Goal: Transaction & Acquisition: Purchase product/service

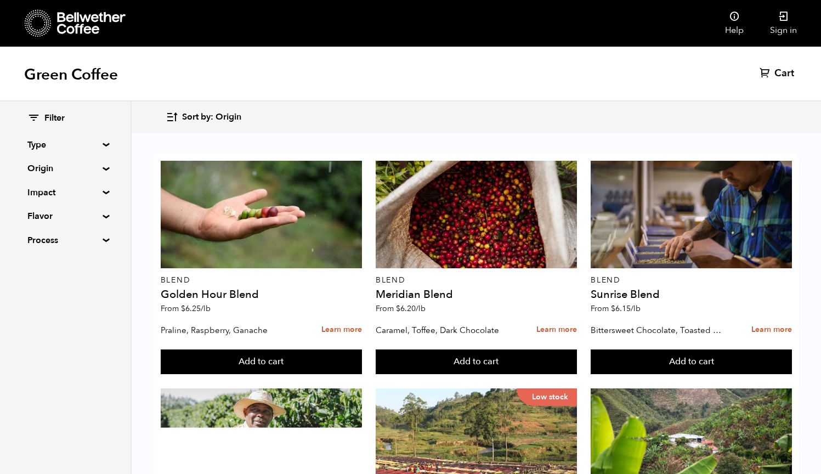
scroll to position [1070, 0]
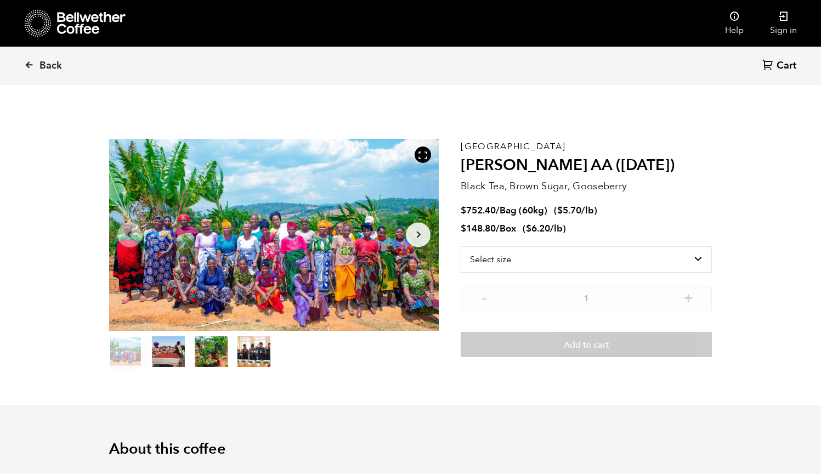
scroll to position [477, 584]
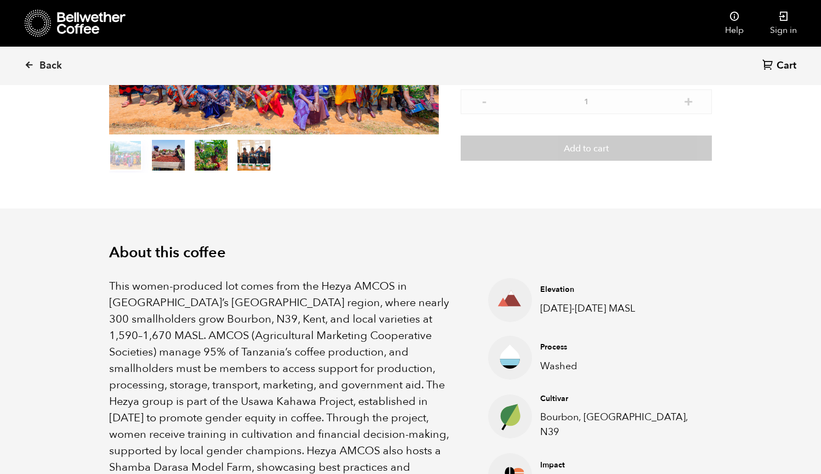
scroll to position [310, 0]
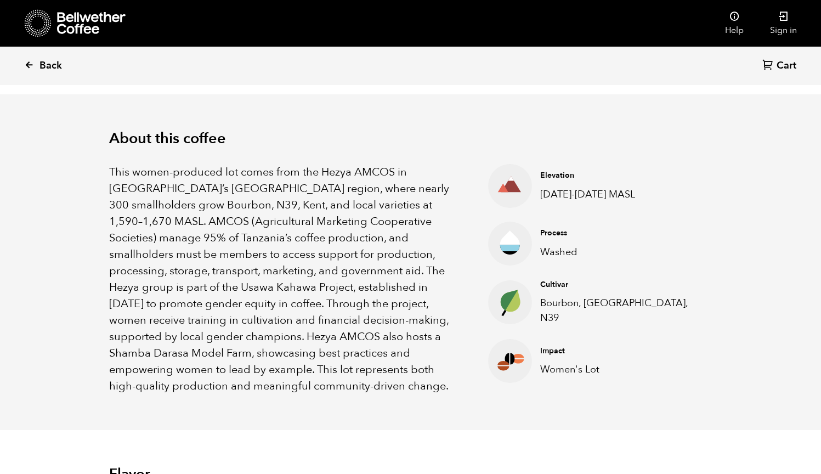
click at [30, 64] on icon at bounding box center [29, 65] width 10 height 10
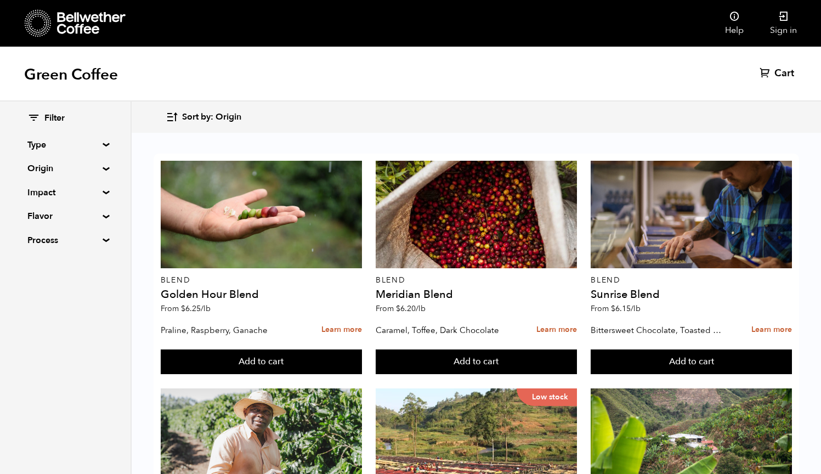
click at [73, 238] on summary "Process" at bounding box center [65, 240] width 76 height 13
click at [95, 214] on summary "Flavor" at bounding box center [65, 215] width 76 height 13
click at [96, 192] on summary "Impact" at bounding box center [65, 192] width 76 height 13
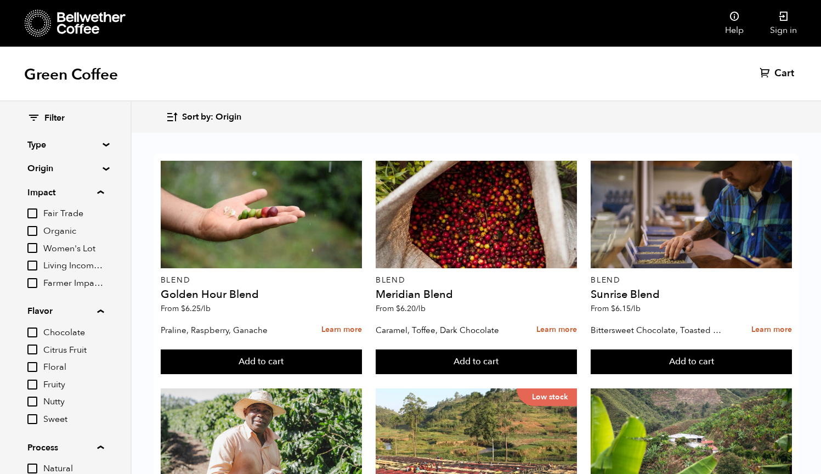
click at [96, 172] on summary "Origin" at bounding box center [65, 168] width 76 height 13
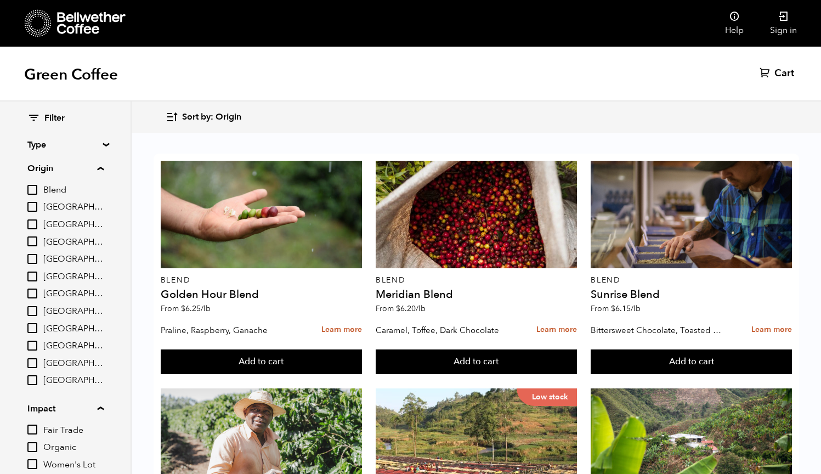
click at [91, 144] on summary "Type" at bounding box center [65, 144] width 76 height 13
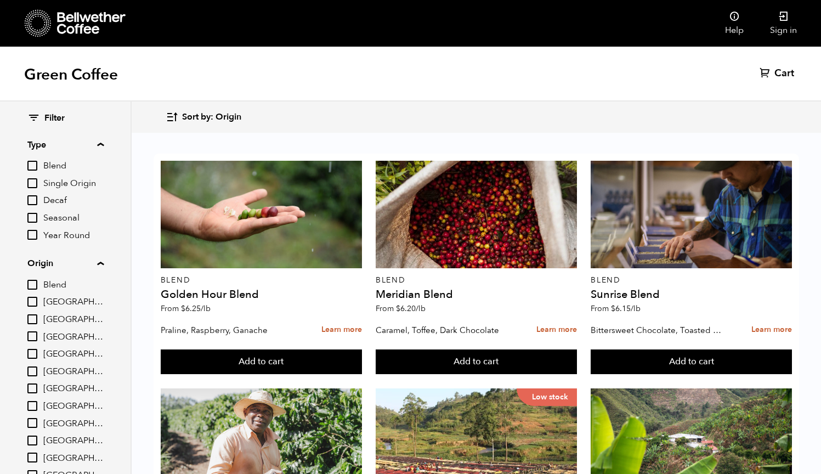
scroll to position [949, 0]
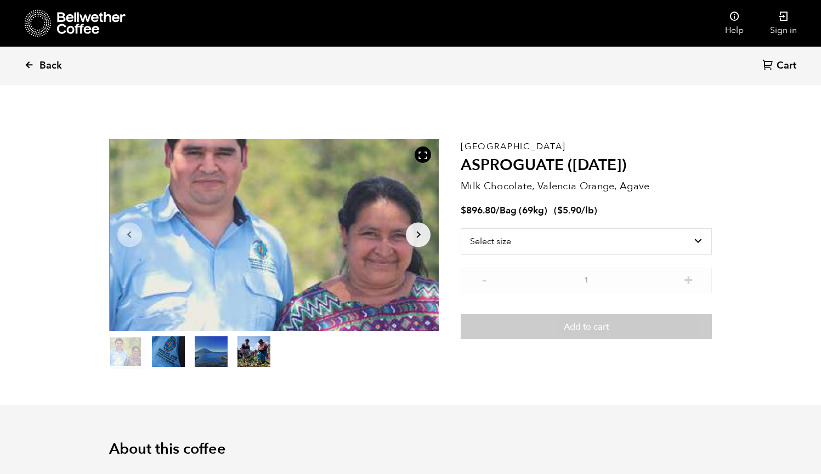
click at [32, 67] on icon at bounding box center [29, 65] width 10 height 10
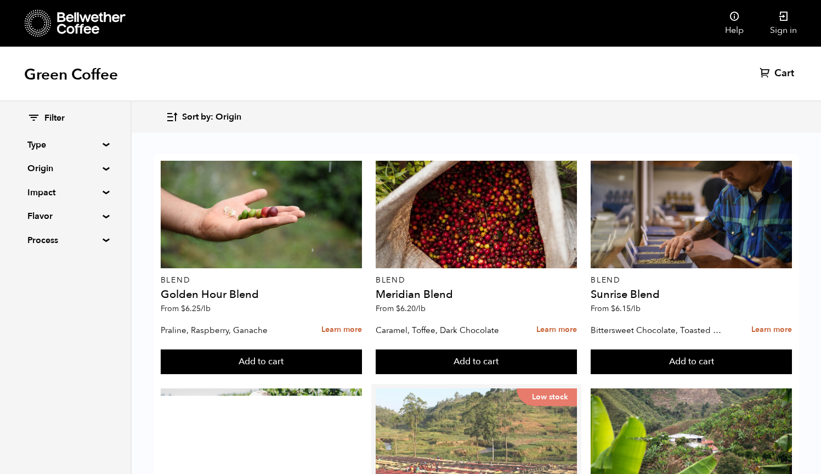
scroll to position [1070, 0]
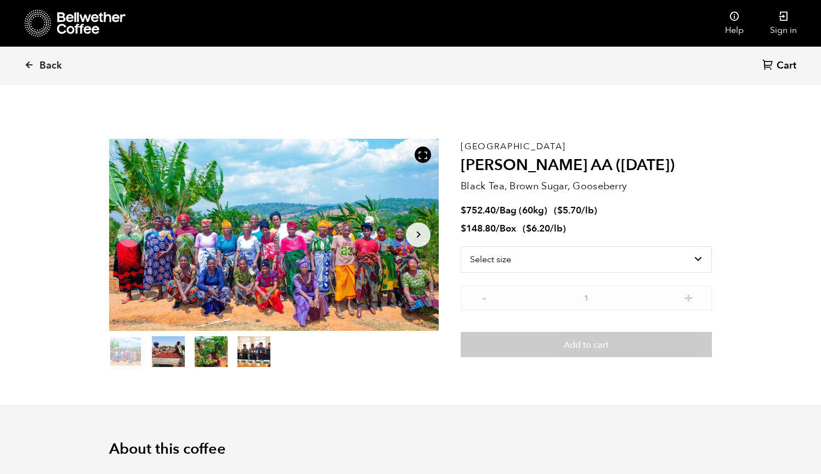
scroll to position [477, 584]
click at [61, 64] on span "Back" at bounding box center [50, 65] width 22 height 13
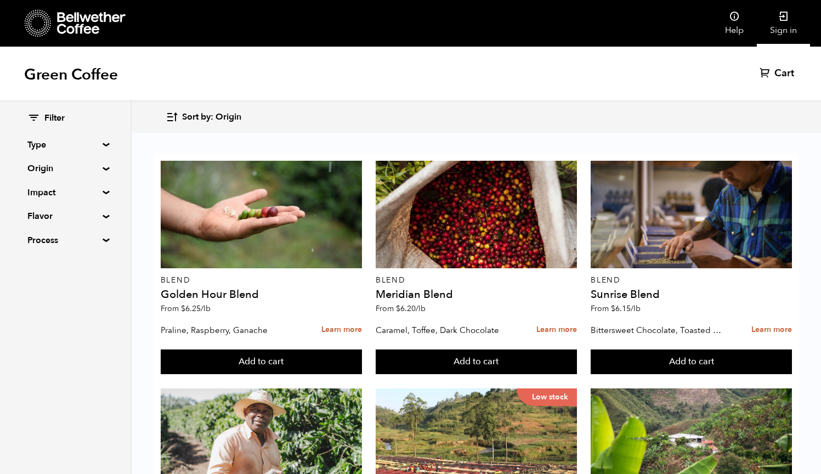
click at [781, 19] on icon at bounding box center [783, 16] width 11 height 11
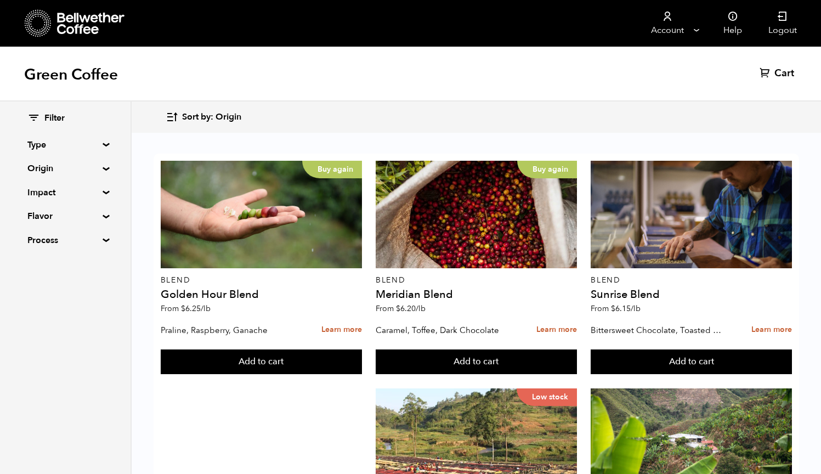
scroll to position [305, 0]
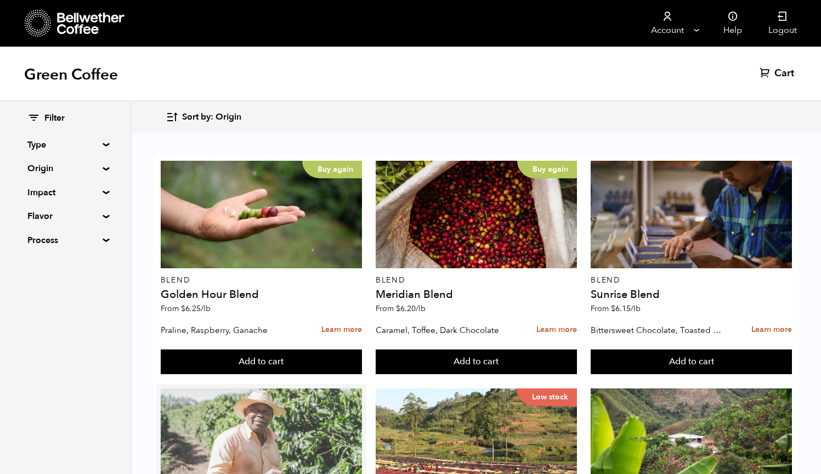
click at [249, 388] on div at bounding box center [261, 441] width 201 height 107
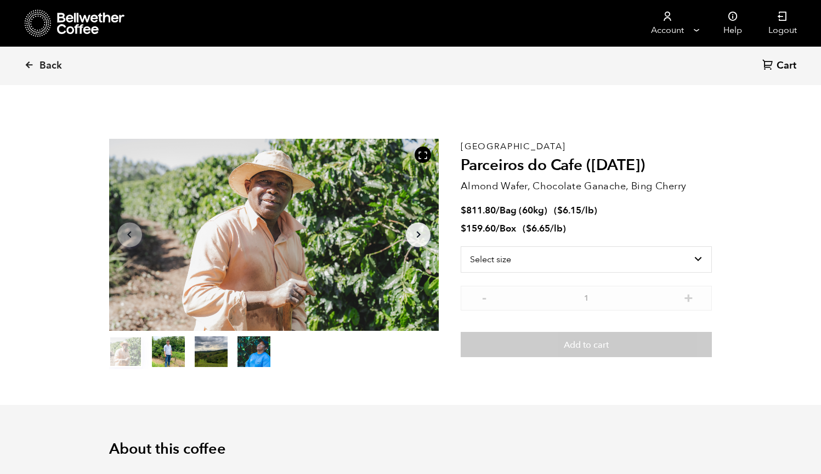
scroll to position [477, 584]
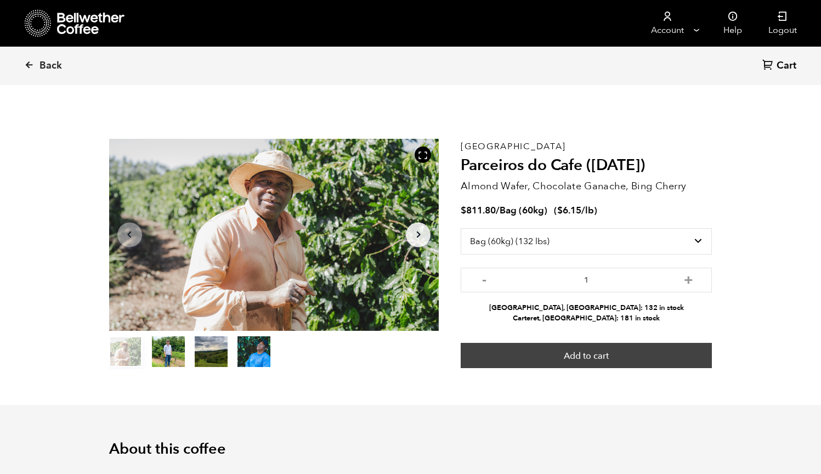
click at [629, 355] on button "Add to cart" at bounding box center [586, 355] width 251 height 25
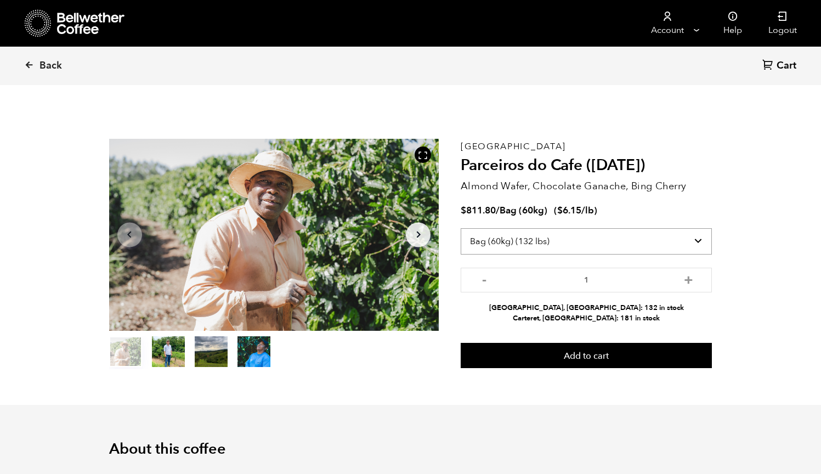
select select "box"
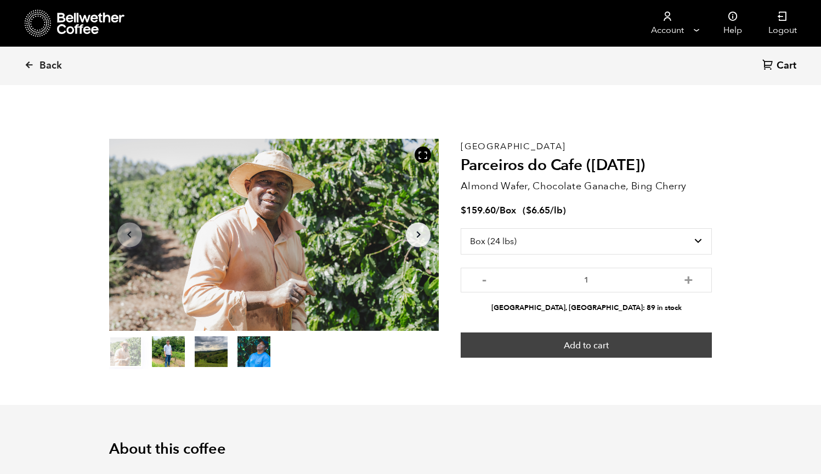
click at [585, 343] on button "Add to cart" at bounding box center [586, 344] width 251 height 25
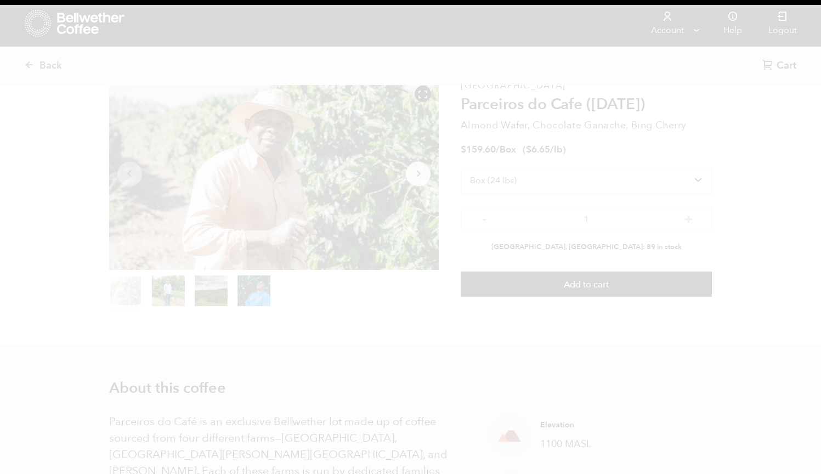
scroll to position [0, 0]
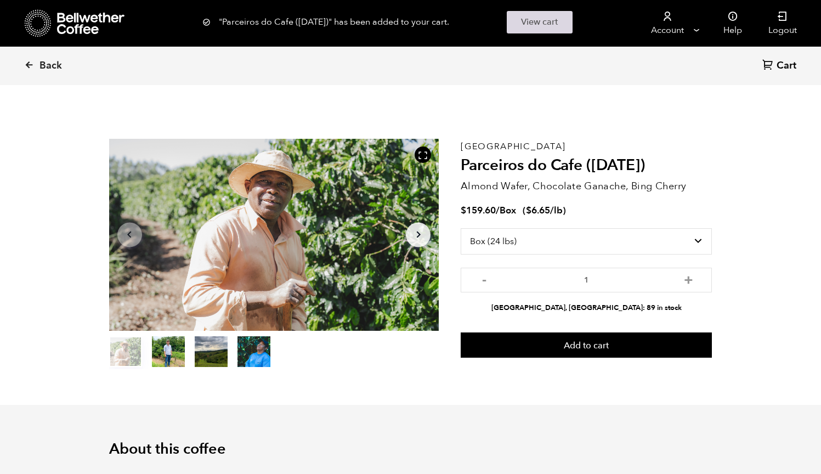
click at [563, 22] on link "View cart" at bounding box center [540, 22] width 66 height 22
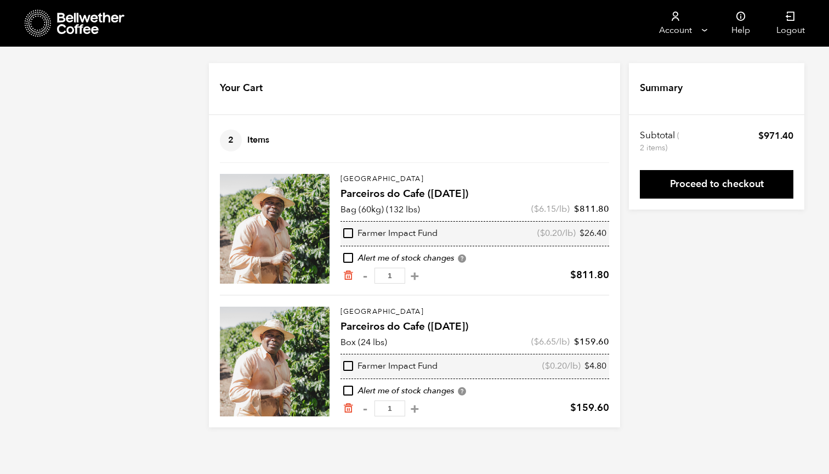
click at [349, 274] on icon "Remove from cart" at bounding box center [348, 275] width 11 height 11
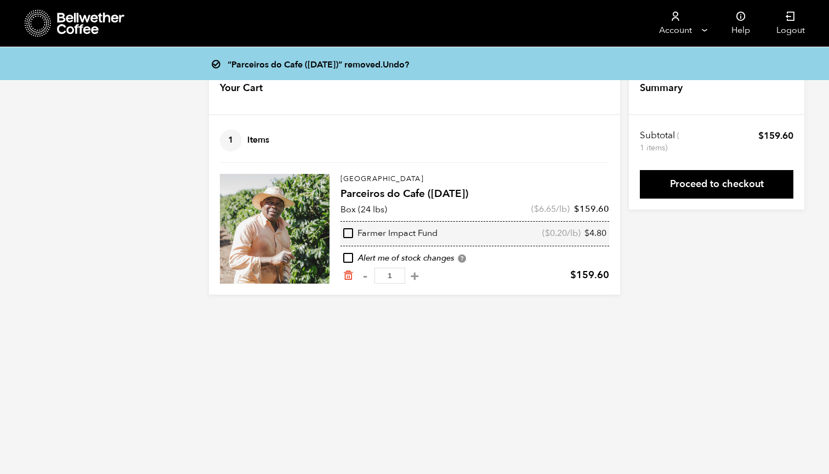
click at [724, 234] on div "“Parceiros do Cafe ([DATE])” removed. Undo? Your Cart 1 Items Update cart 1 Ite…" at bounding box center [414, 178] width 829 height 231
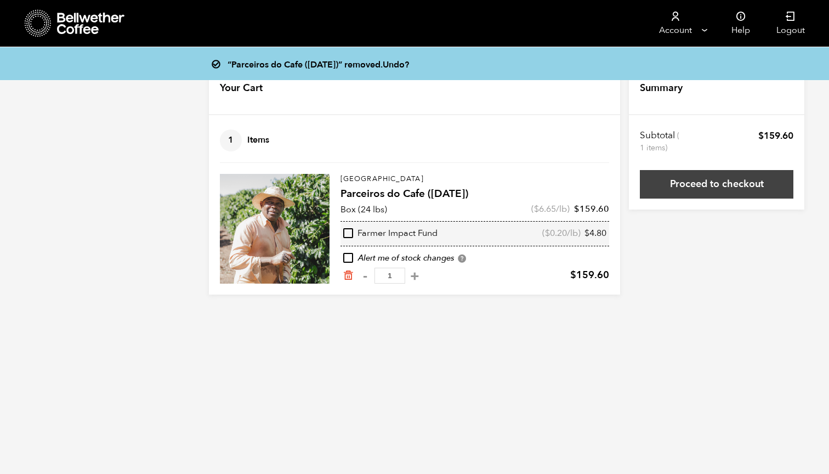
click at [716, 184] on link "Proceed to checkout" at bounding box center [717, 184] width 154 height 29
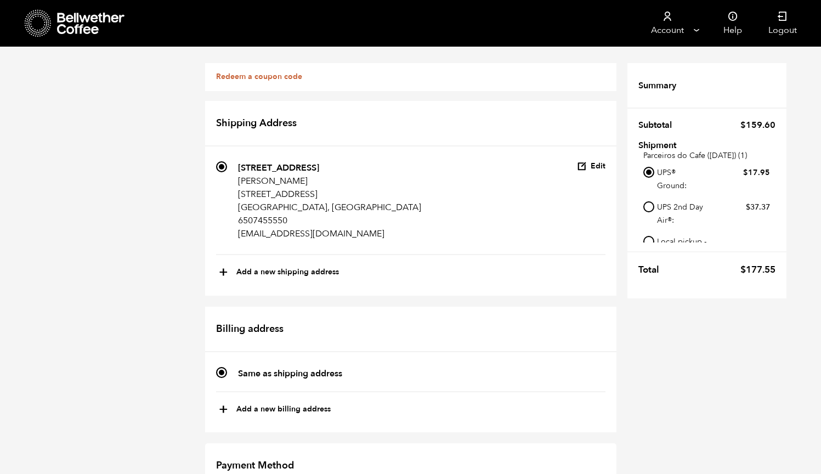
scroll to position [422, 0]
click at [648, 236] on input "Local pickup - [GEOGRAPHIC_DATA], [GEOGRAPHIC_DATA]" at bounding box center [648, 241] width 11 height 11
radio input "true"
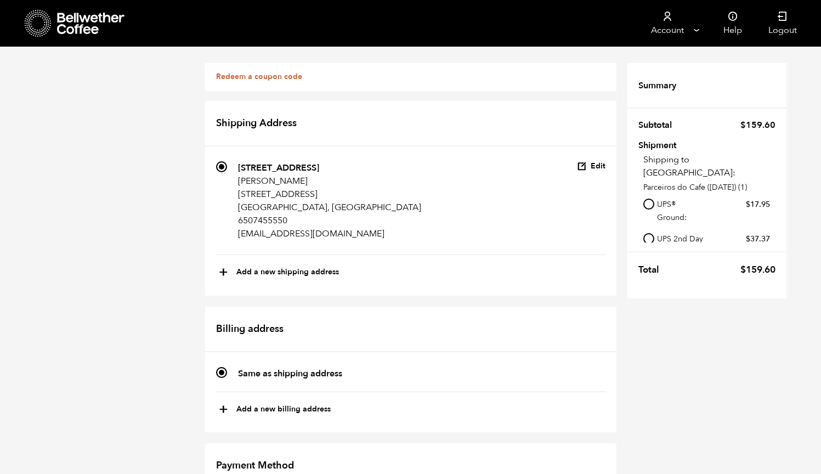
scroll to position [32, 0]
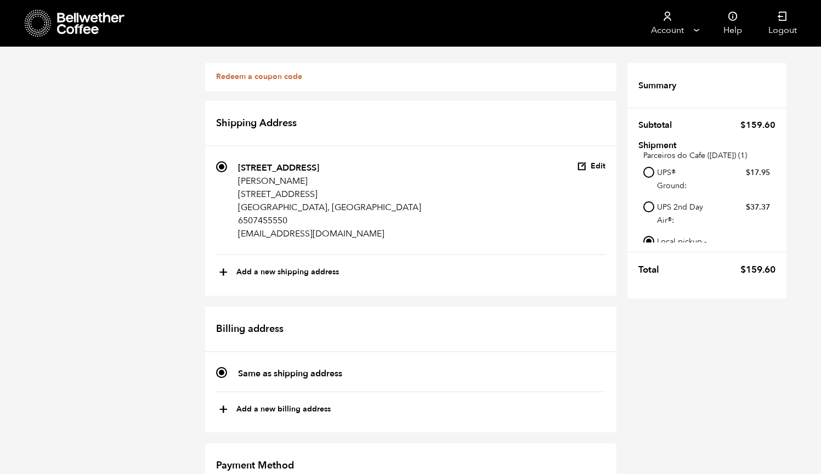
radio input "true"
